Goal: Information Seeking & Learning: Learn about a topic

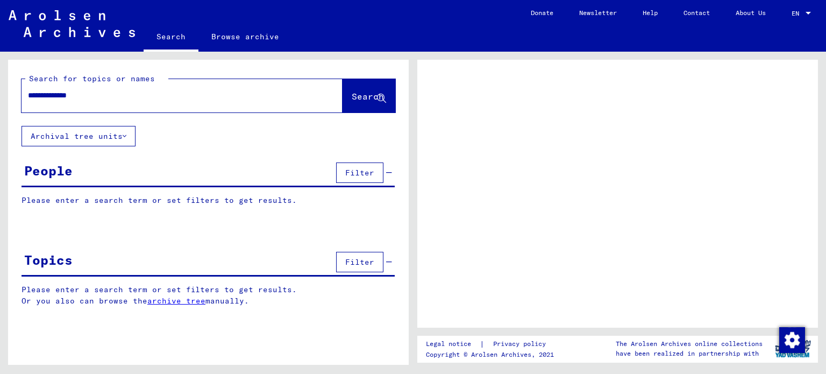
click at [345, 89] on button "Search" at bounding box center [368, 95] width 53 height 33
click at [359, 92] on span "Search" at bounding box center [368, 96] width 32 height 11
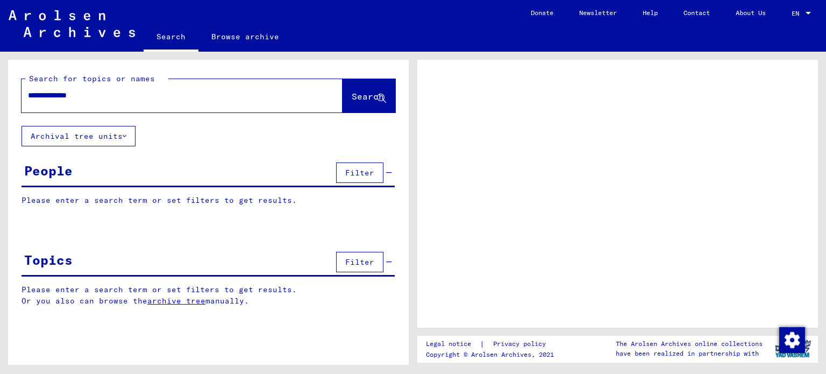
click at [359, 92] on span "Search" at bounding box center [368, 96] width 32 height 11
drag, startPoint x: 112, startPoint y: 98, endPoint x: 0, endPoint y: 80, distance: 113.8
click at [0, 80] on div "**********" at bounding box center [206, 208] width 413 height 313
type input "**********"
click at [355, 98] on span "Search" at bounding box center [368, 96] width 32 height 11
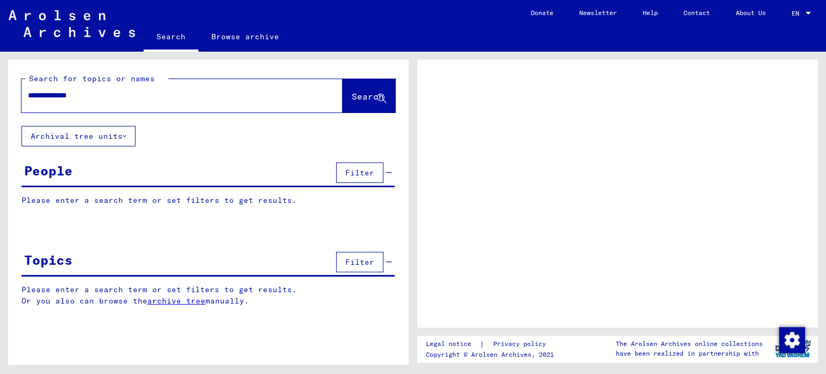
click at [355, 98] on span "Search" at bounding box center [368, 96] width 32 height 11
click at [87, 140] on button "Archival tree units" at bounding box center [79, 136] width 114 height 20
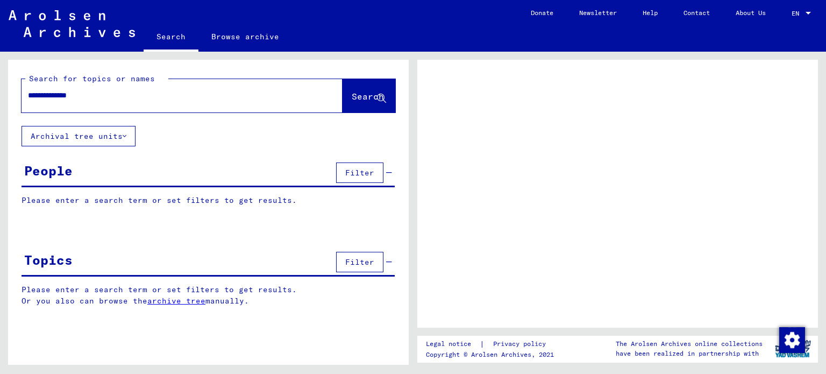
click at [87, 140] on button "Archival tree units" at bounding box center [79, 136] width 114 height 20
click at [125, 129] on button "Archival tree units" at bounding box center [79, 136] width 114 height 20
click at [233, 49] on link "Browse archive" at bounding box center [245, 37] width 94 height 26
